Goal: Transaction & Acquisition: Purchase product/service

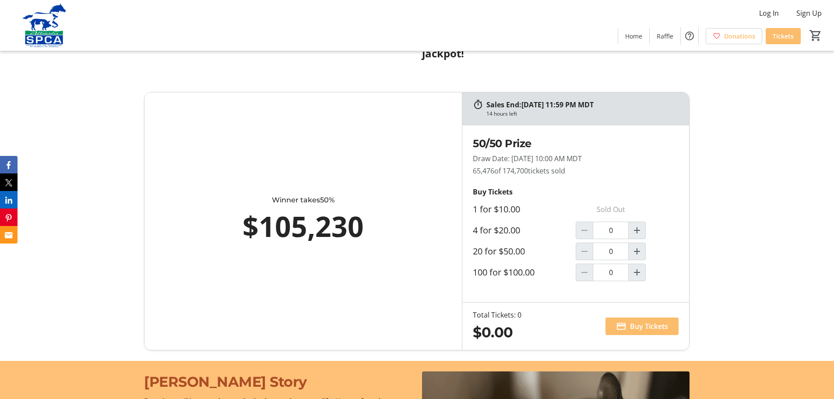
scroll to position [525, 0]
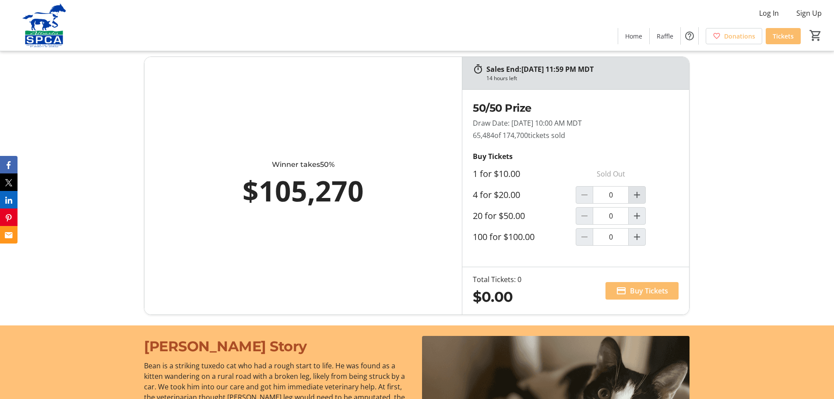
click at [638, 195] on mat-icon "Increment by one" at bounding box center [636, 194] width 11 height 11
type input "1"
click at [638, 290] on span "Buy Tickets" at bounding box center [649, 290] width 38 height 11
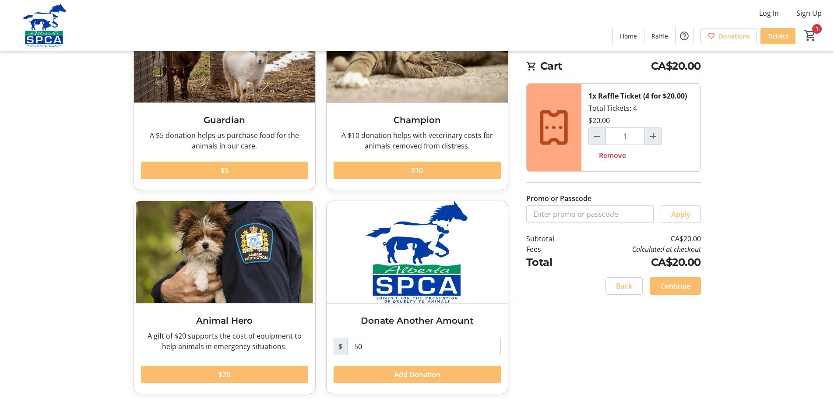
scroll to position [60, 0]
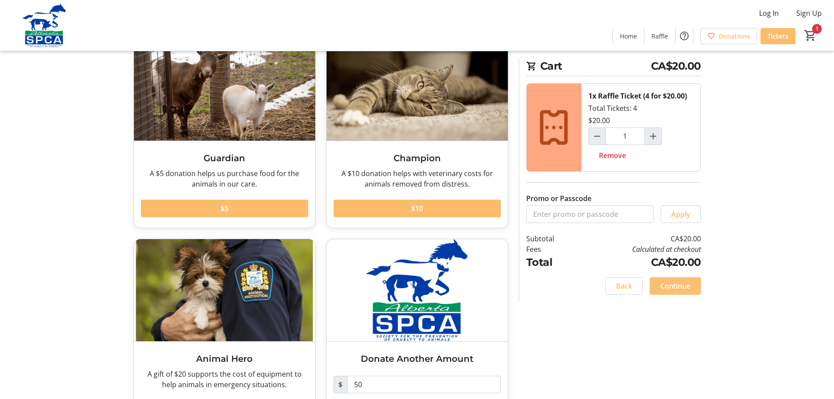
click at [671, 286] on span "Continue" at bounding box center [675, 286] width 30 height 11
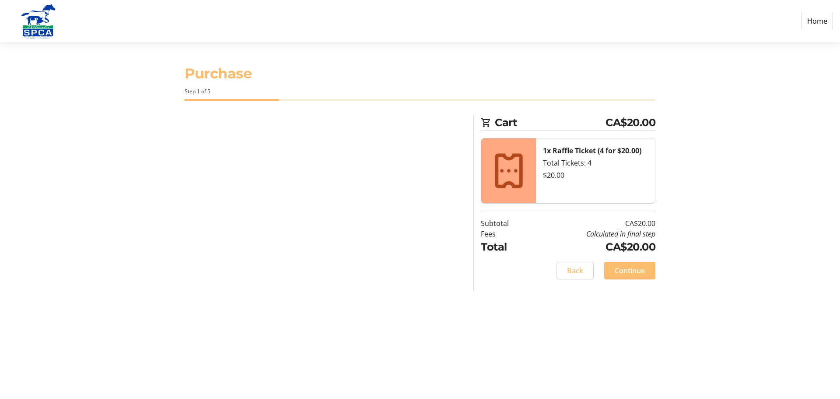
select select "CA"
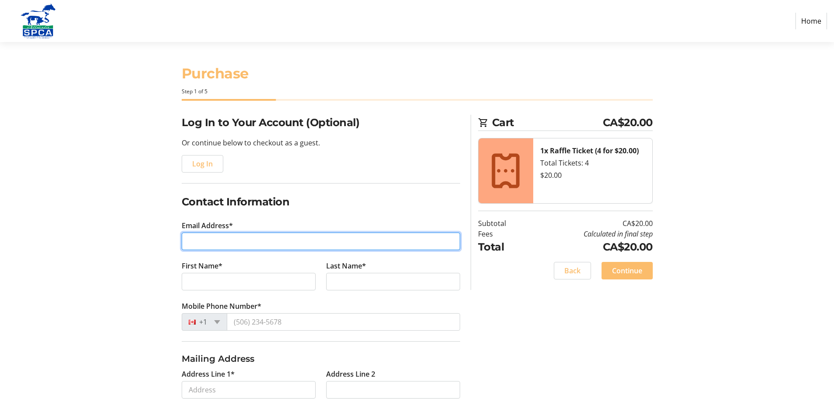
click at [214, 238] on input "Email Address*" at bounding box center [321, 241] width 278 height 18
type input "[EMAIL_ADDRESS][DOMAIN_NAME]"
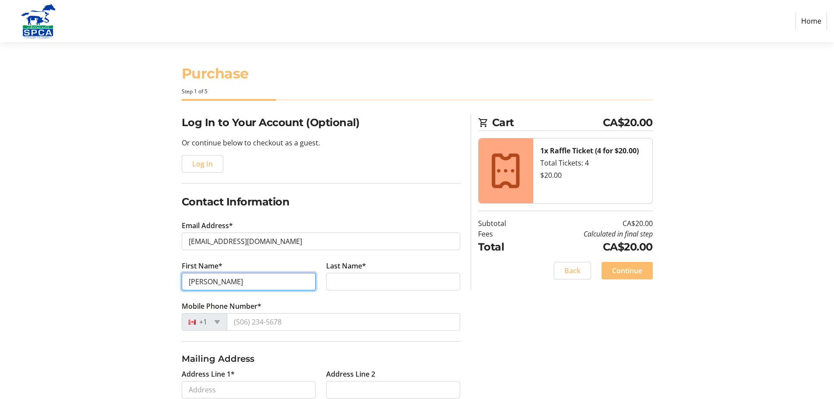
type input "[PERSON_NAME]"
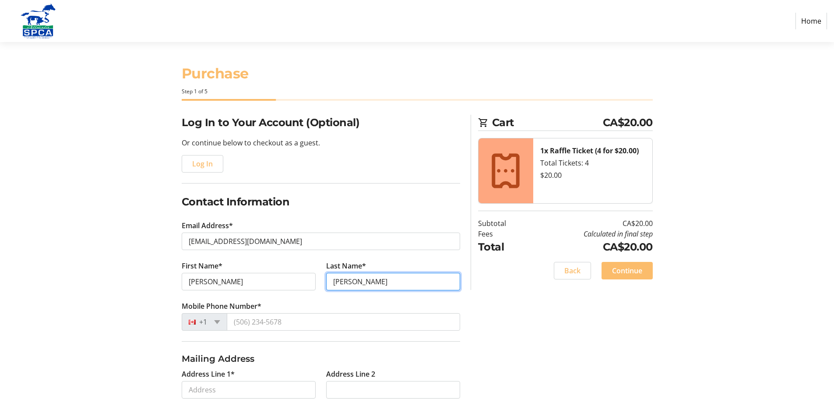
type input "[PERSON_NAME]"
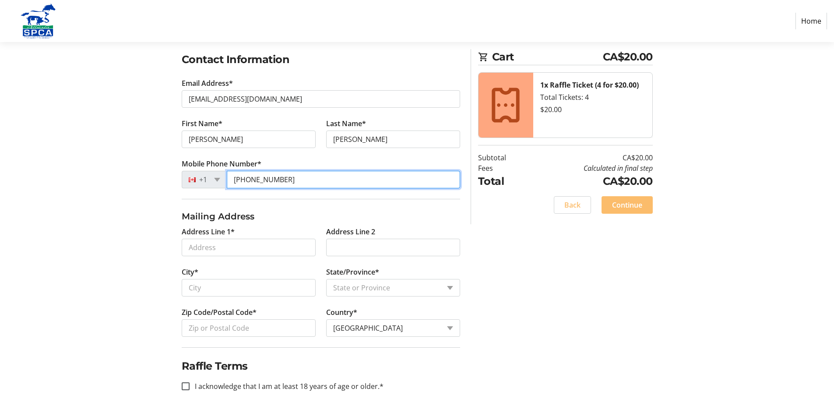
scroll to position [156, 0]
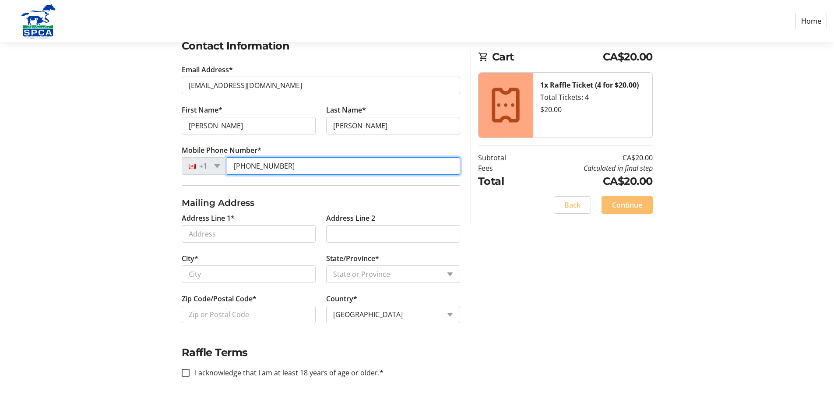
type input "[PHONE_NUMBER]"
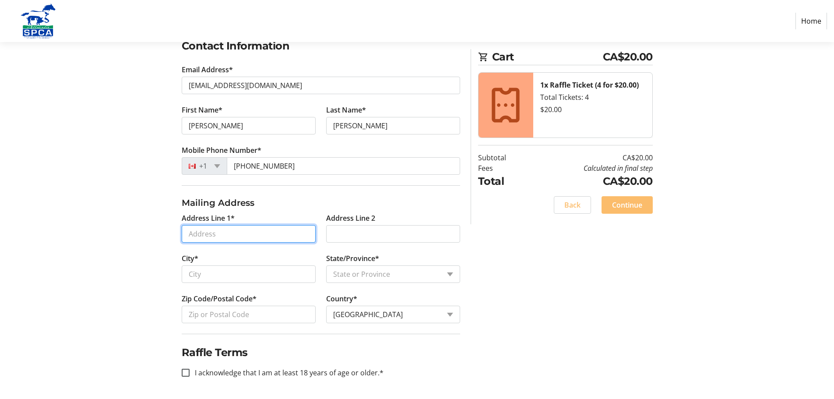
click at [219, 231] on input "Address Line 1*" at bounding box center [249, 234] width 134 height 18
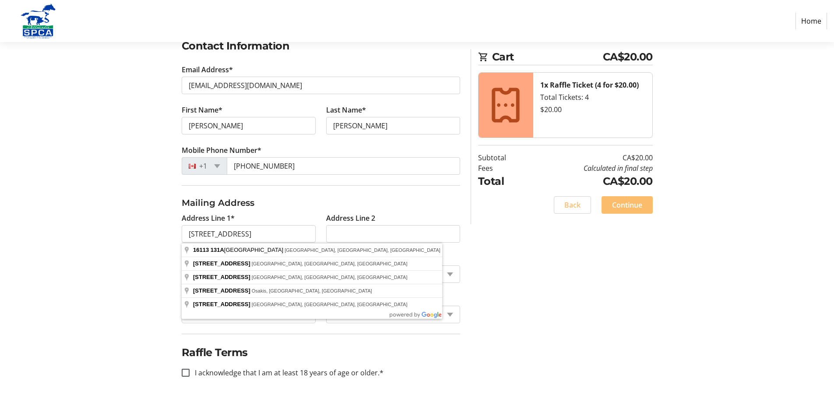
drag, startPoint x: 190, startPoint y: 251, endPoint x: 221, endPoint y: 251, distance: 31.1
type input "[STREET_ADDRESS]"
type input "[GEOGRAPHIC_DATA]"
select select "AB"
type input "T6V 1X7"
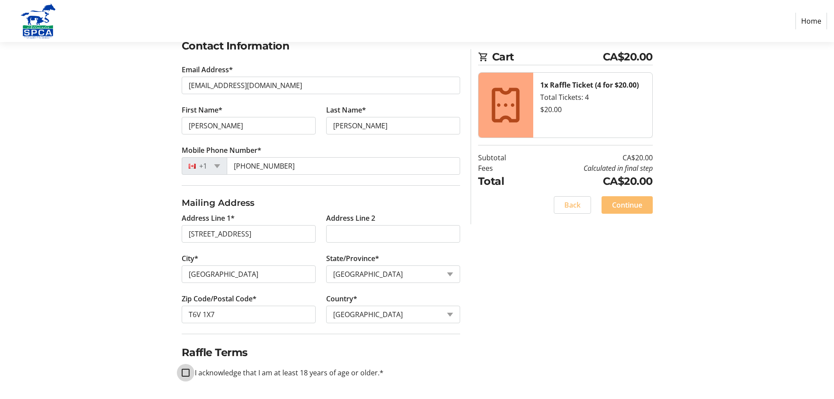
click at [182, 373] on input "I acknowledge that I am at least 18 years of age or older.*" at bounding box center [186, 372] width 8 height 8
checkbox input "true"
click at [629, 204] on span "Continue" at bounding box center [627, 205] width 30 height 11
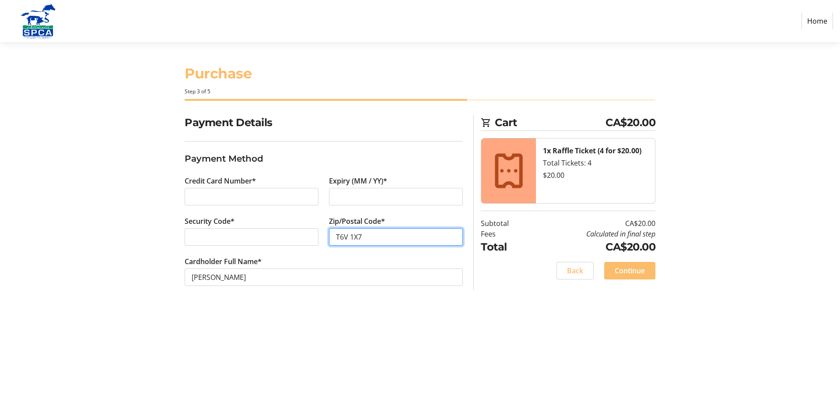
type input "T6V 1X7"
click at [628, 270] on span "Continue" at bounding box center [630, 270] width 30 height 11
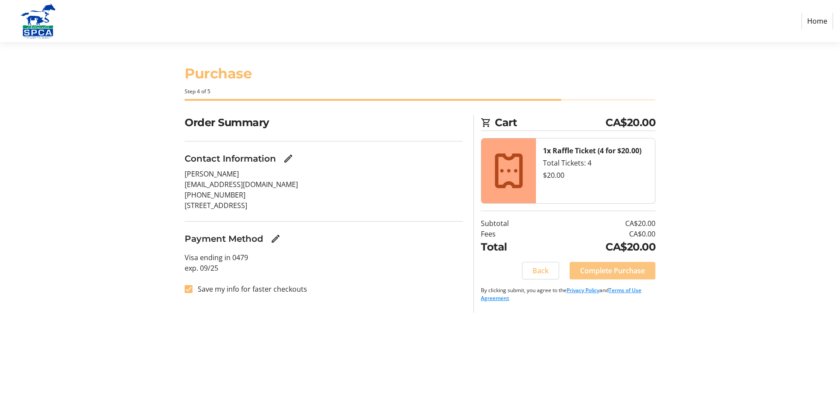
click at [625, 268] on span "Complete Purchase" at bounding box center [612, 270] width 65 height 11
